Goal: Find specific page/section: Find specific page/section

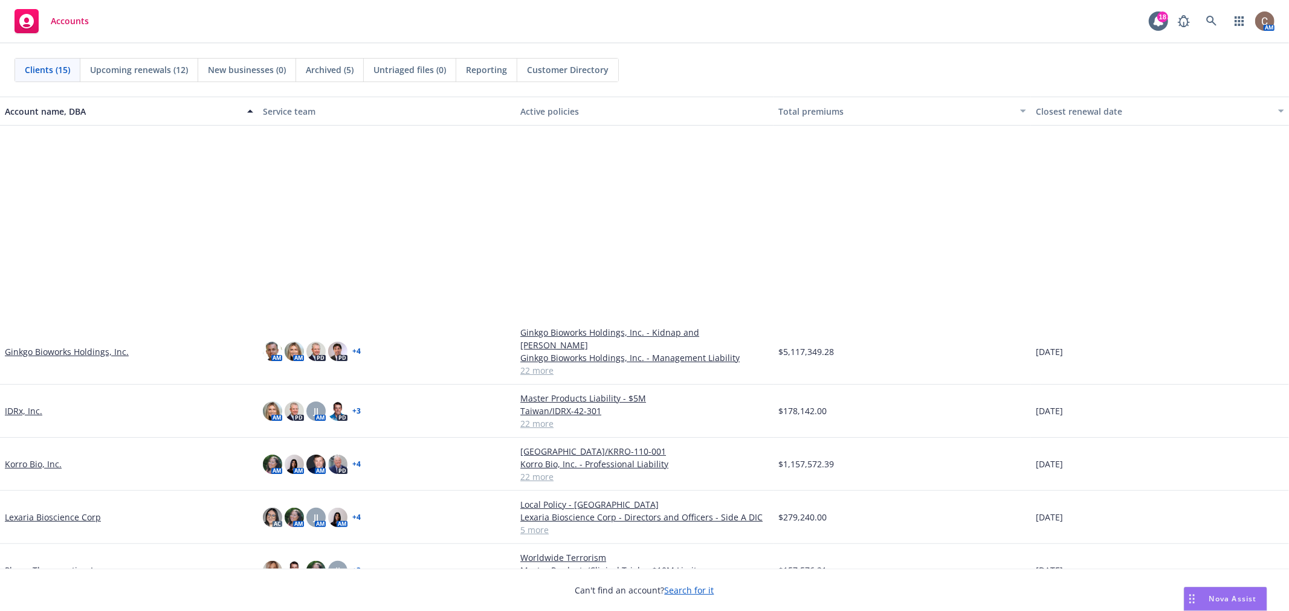
scroll to position [281, 0]
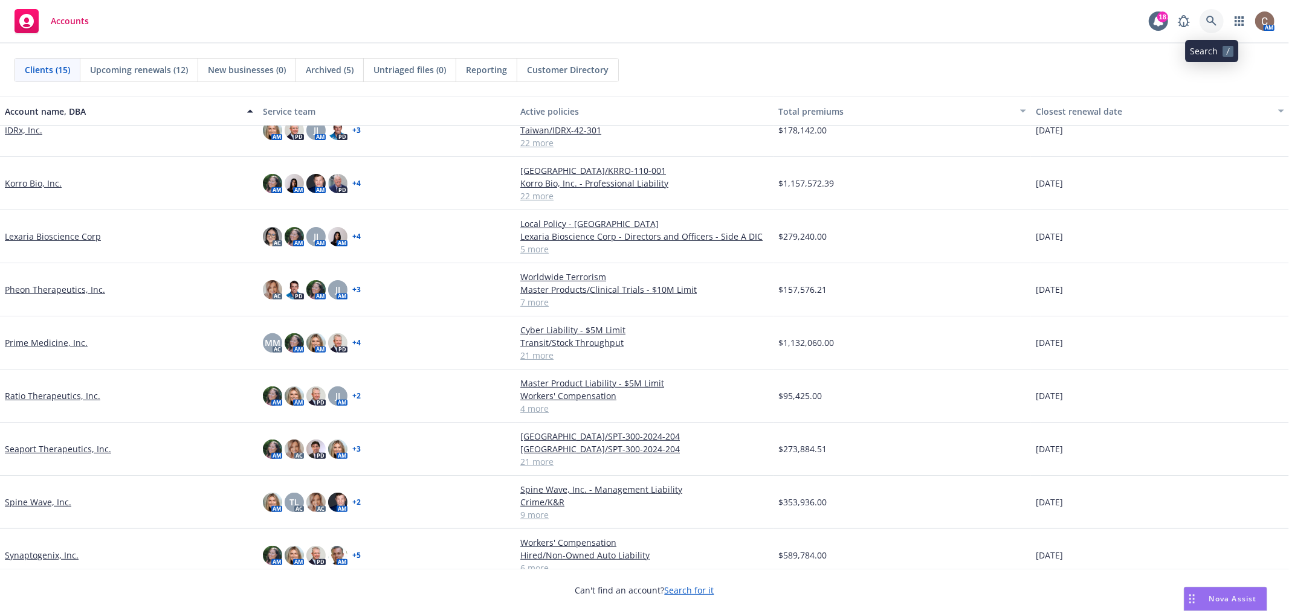
click at [1205, 14] on link at bounding box center [1211, 21] width 24 height 24
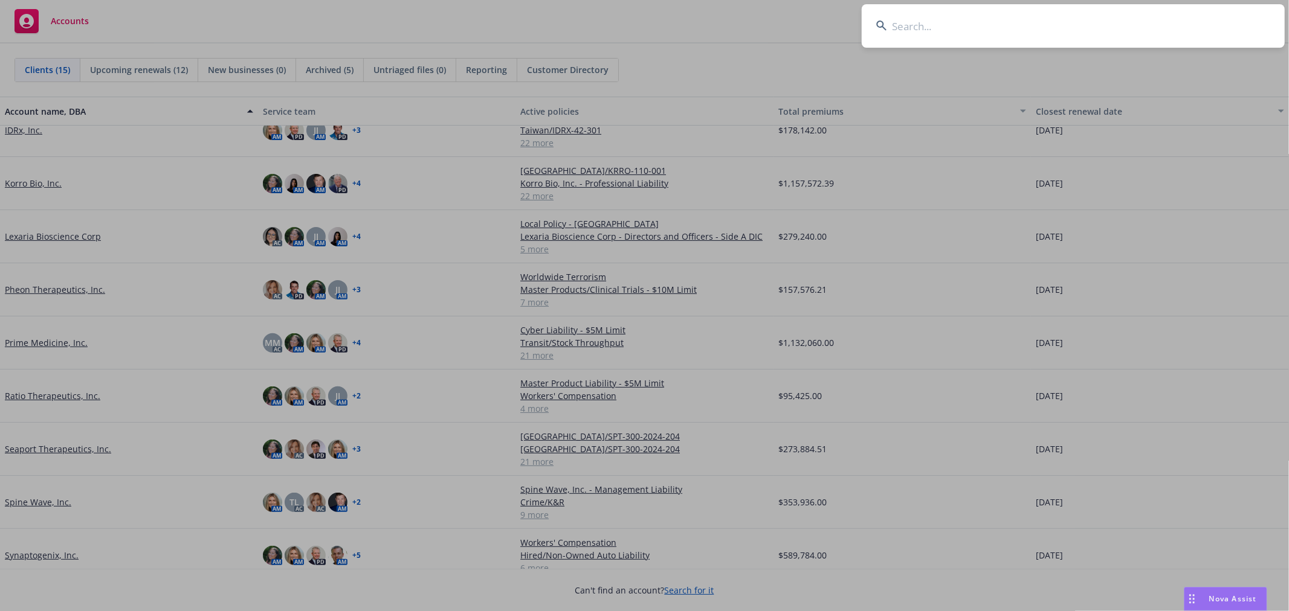
click at [1059, 34] on input at bounding box center [1073, 25] width 423 height 43
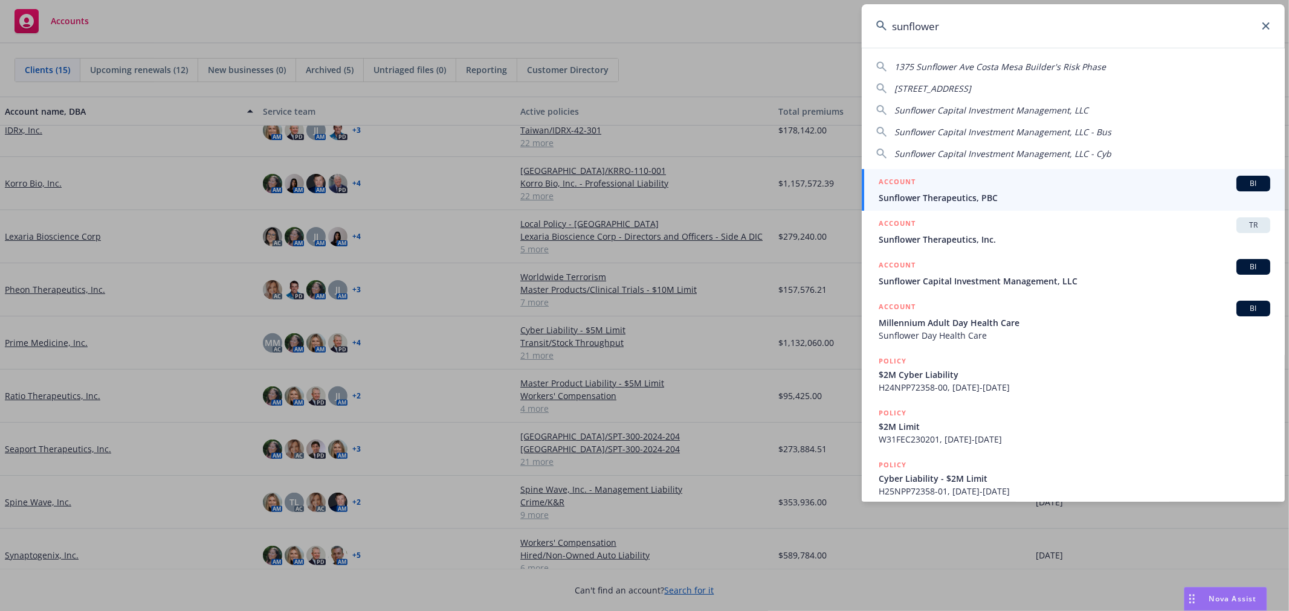
type input "sunflower"
click at [973, 196] on span "Sunflower Therapeutics, PBC" at bounding box center [1073, 198] width 391 height 13
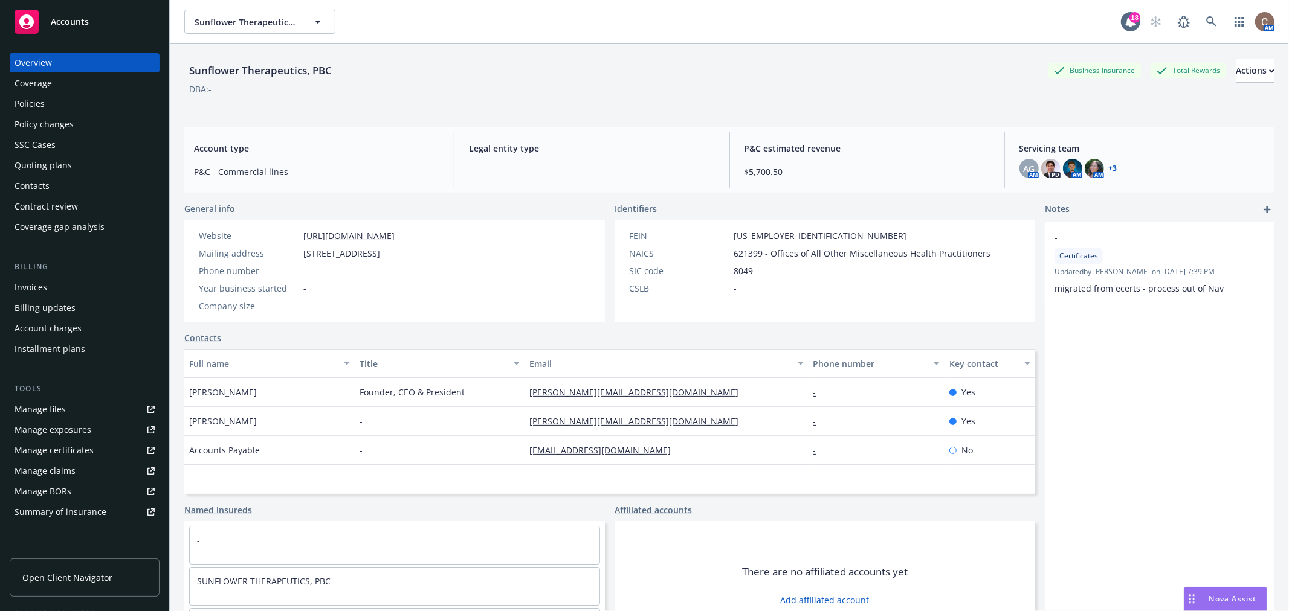
click at [1214, 601] on span "Nova Assist" at bounding box center [1233, 599] width 48 height 10
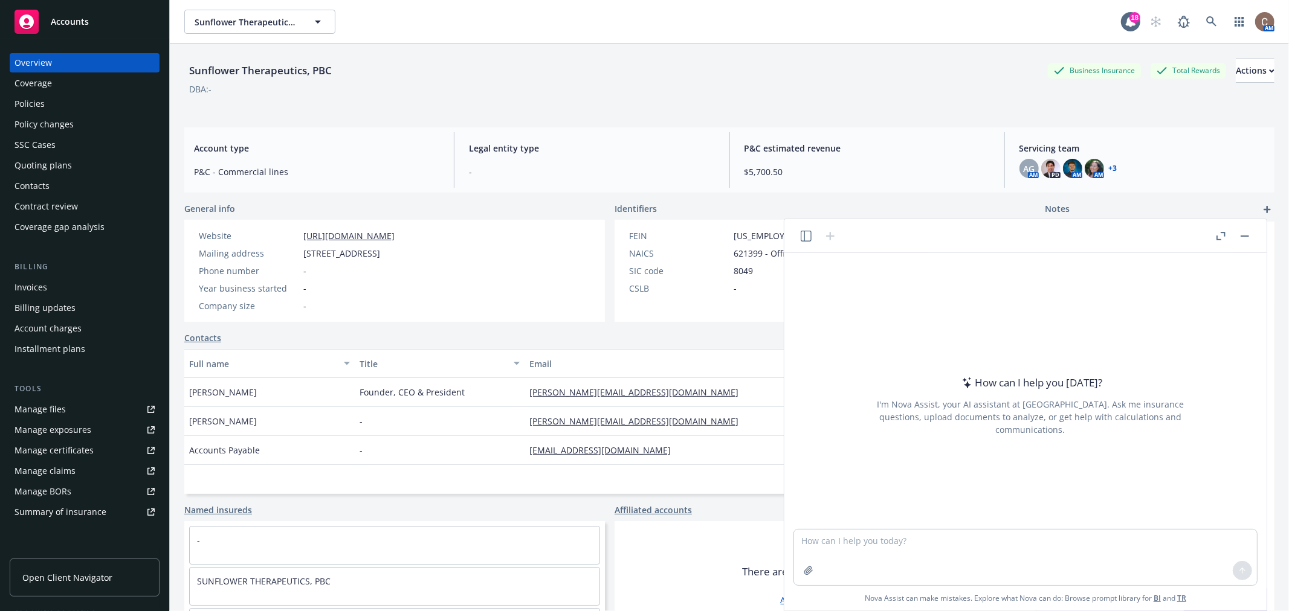
click at [807, 243] on div at bounding box center [818, 236] width 39 height 14
click at [807, 237] on icon "button" at bounding box center [805, 236] width 11 height 11
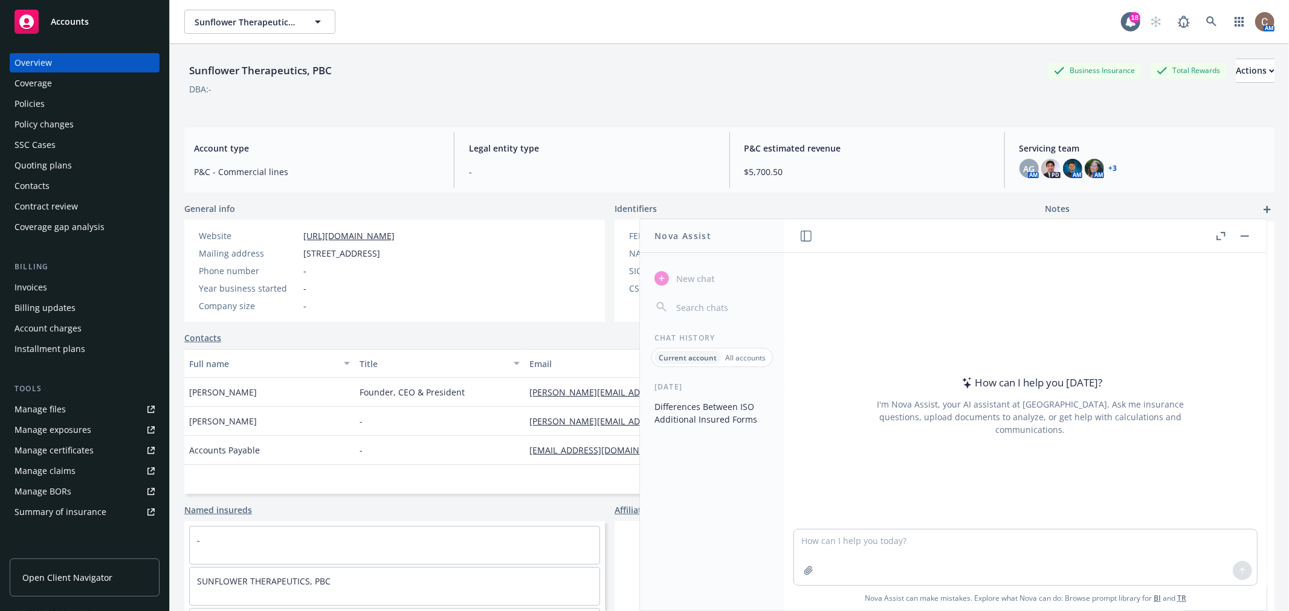
click at [688, 411] on button "Differences Between ISO Additional Insured Forms" at bounding box center [711, 413] width 125 height 33
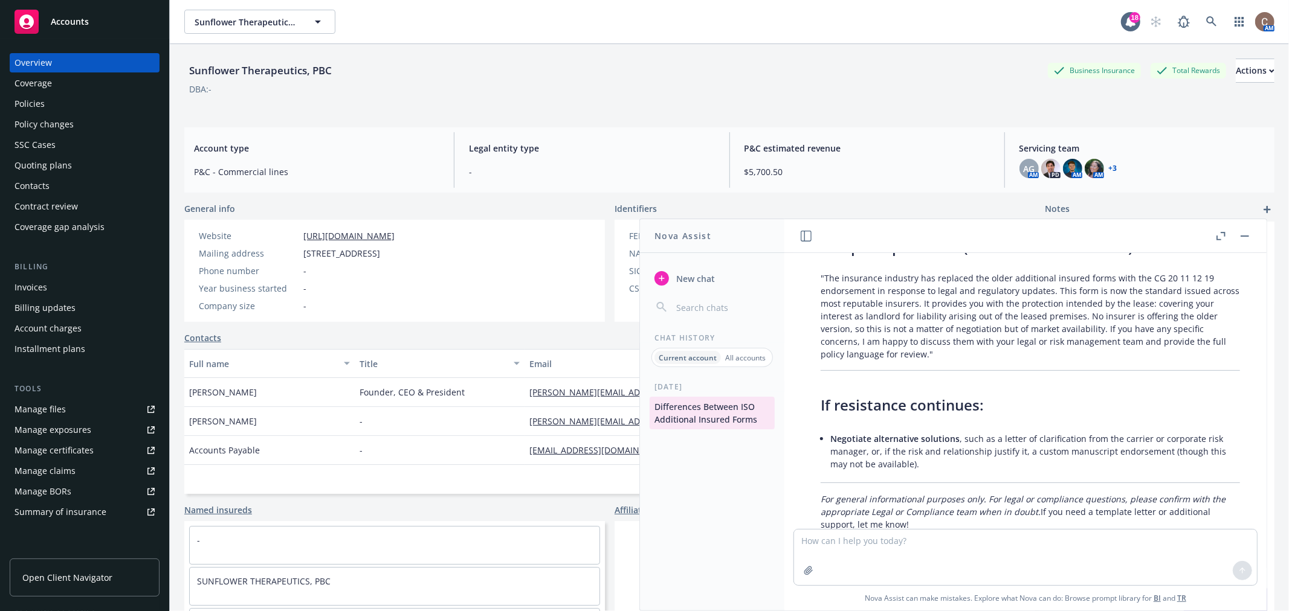
scroll to position [3119, 0]
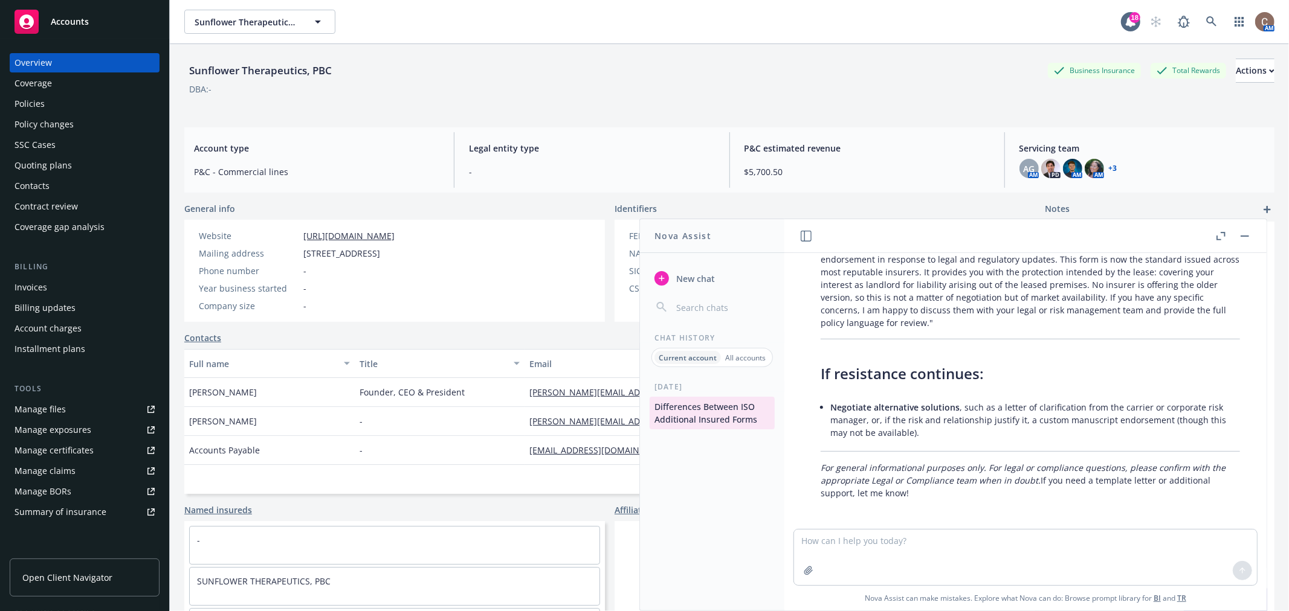
click at [1248, 239] on button "button" at bounding box center [1244, 236] width 14 height 14
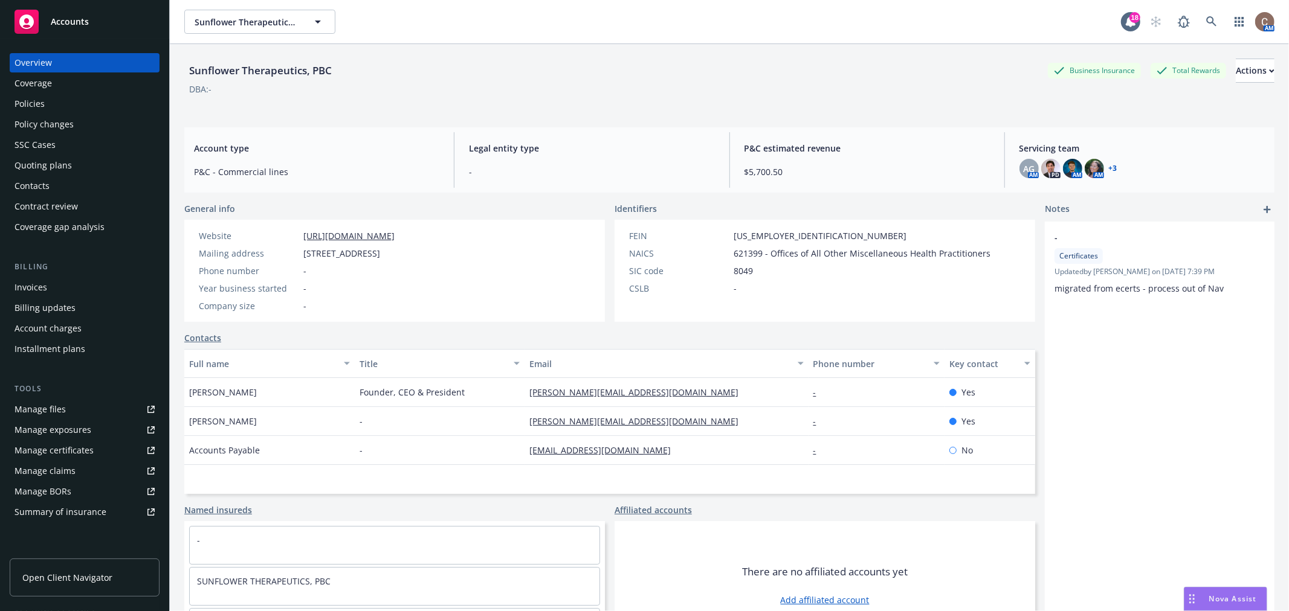
click at [1228, 591] on div "Nova Assist" at bounding box center [1225, 599] width 82 height 23
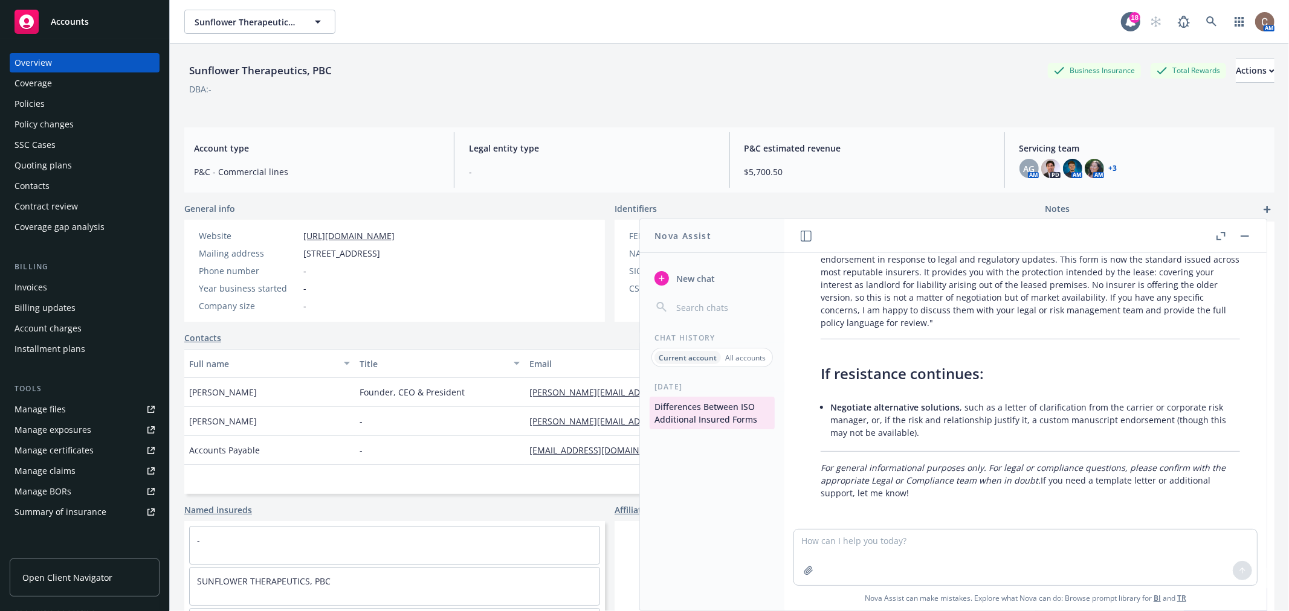
click at [1219, 237] on icon "button" at bounding box center [1220, 236] width 9 height 8
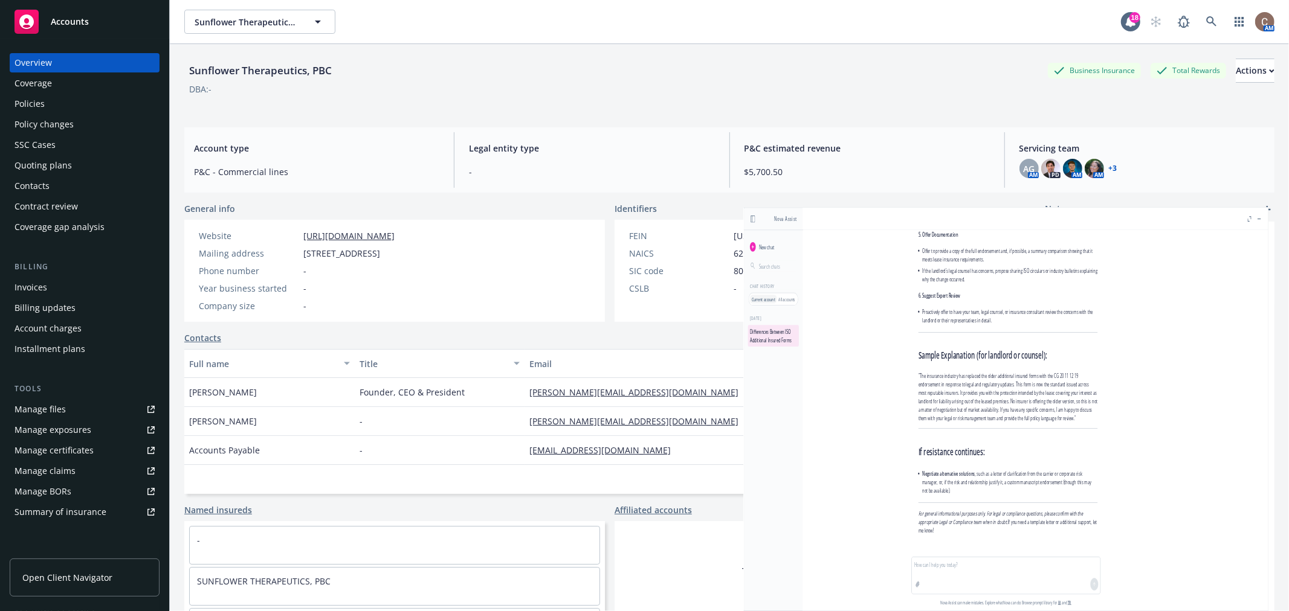
scroll to position [2789, 0]
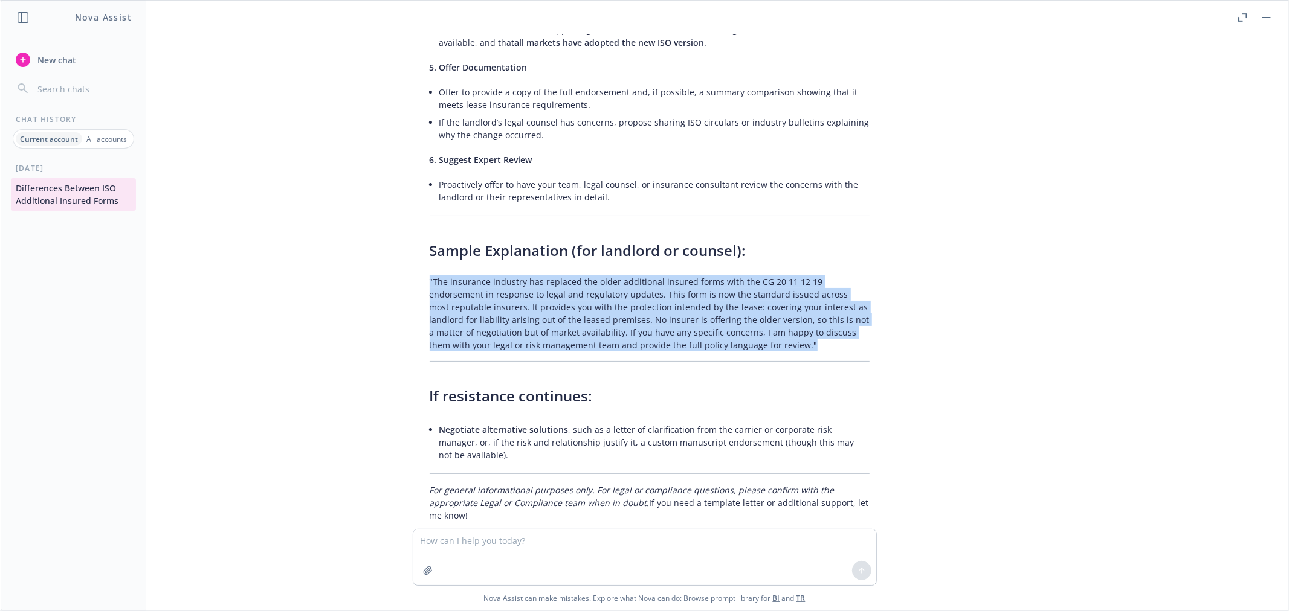
drag, startPoint x: 698, startPoint y: 337, endPoint x: 425, endPoint y: 263, distance: 282.7
click at [430, 275] on p ""The insurance industry has replaced the older additional insured forms with th…" at bounding box center [650, 313] width 440 height 76
copy p ""The insurance industry has replaced the older additional insured forms with th…"
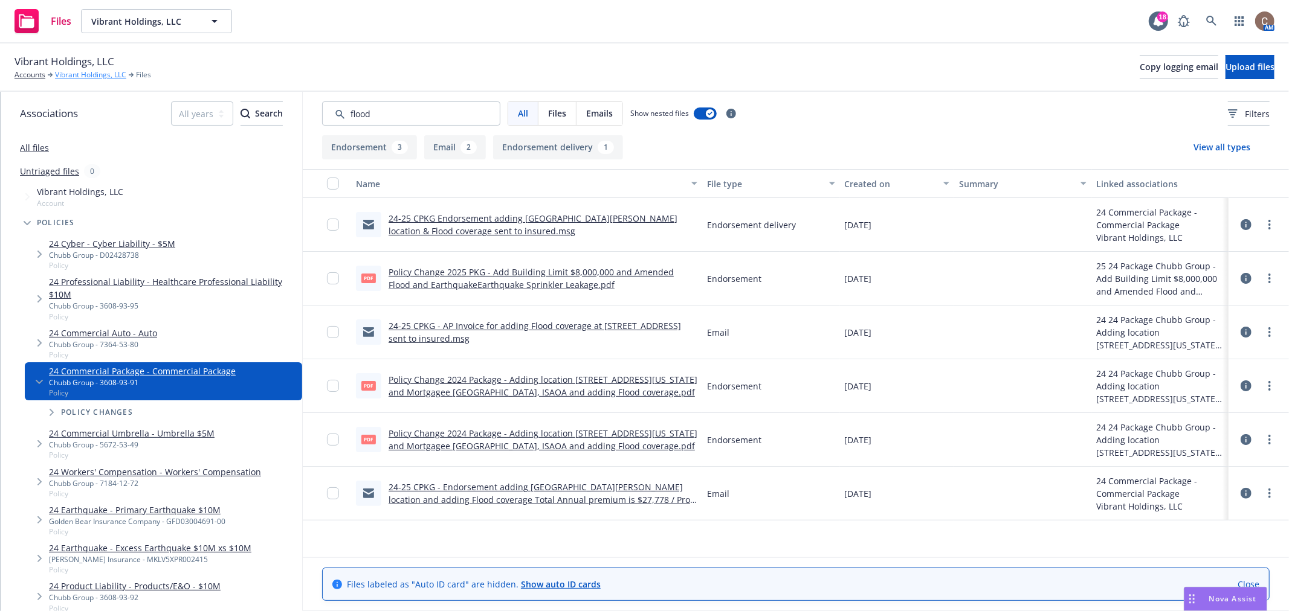
click at [65, 72] on link "Vibrant Holdings, LLC" at bounding box center [90, 74] width 71 height 11
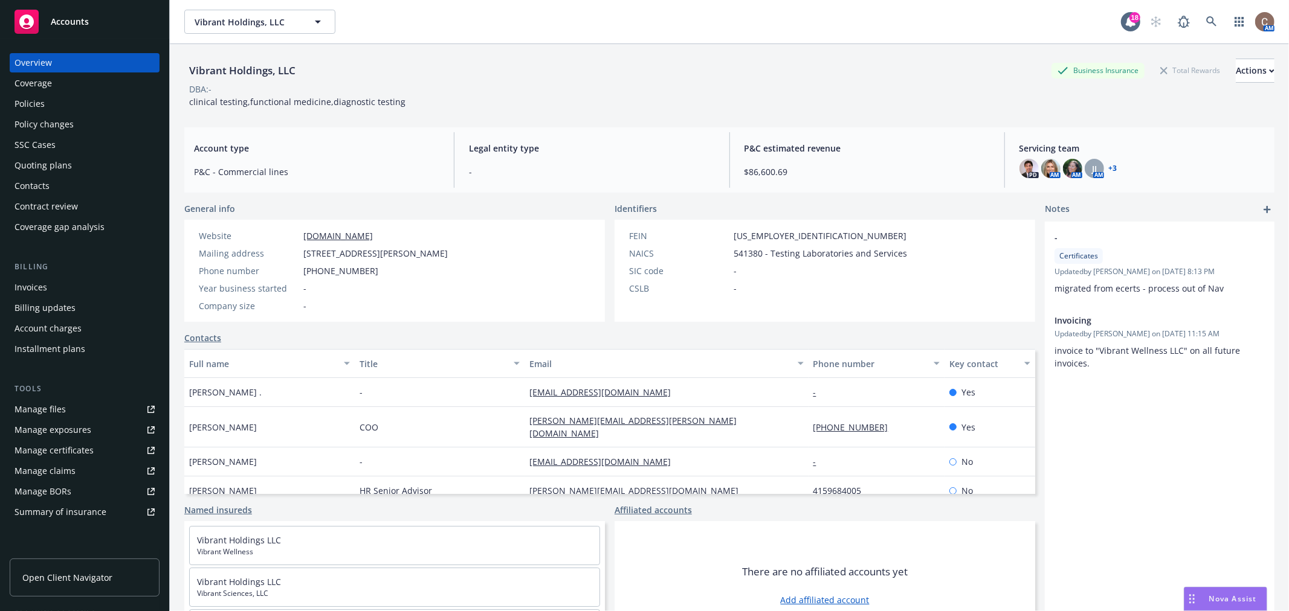
drag, startPoint x: 520, startPoint y: 73, endPoint x: 530, endPoint y: 55, distance: 20.5
click at [520, 73] on div "Vibrant Holdings, LLC Business Insurance Total Rewards Actions" at bounding box center [729, 71] width 1090 height 24
drag, startPoint x: 44, startPoint y: 98, endPoint x: 67, endPoint y: 80, distance: 29.2
click at [44, 98] on div "Policies" at bounding box center [84, 103] width 140 height 19
